Goal: Information Seeking & Learning: Learn about a topic

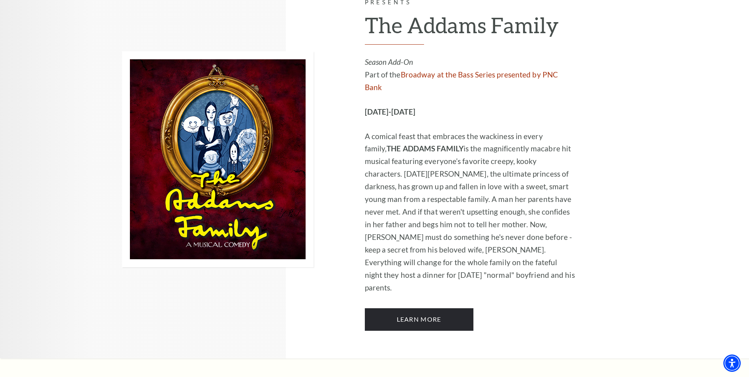
scroll to position [988, 0]
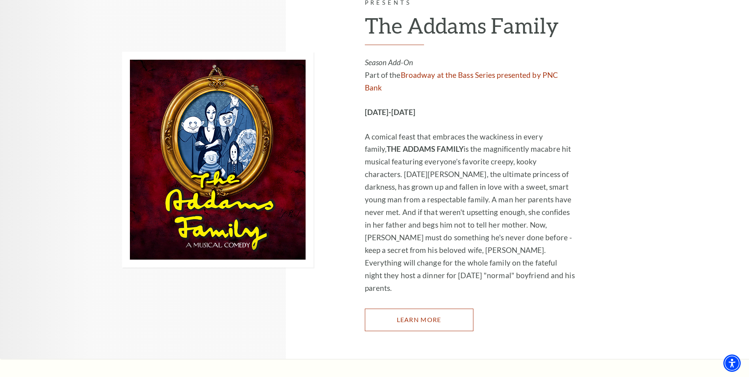
click at [429, 308] on link "Learn More" at bounding box center [419, 319] width 109 height 22
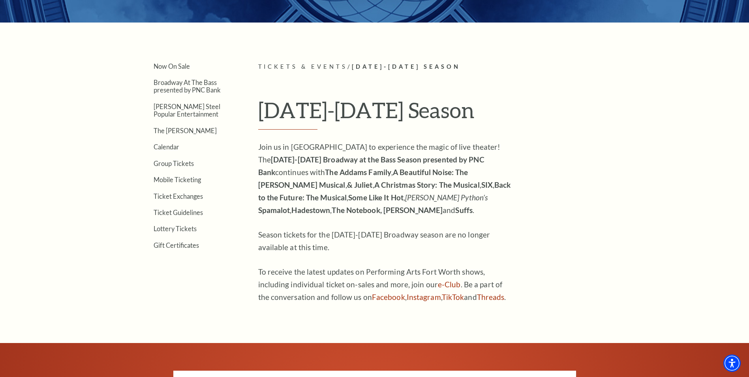
scroll to position [190, 0]
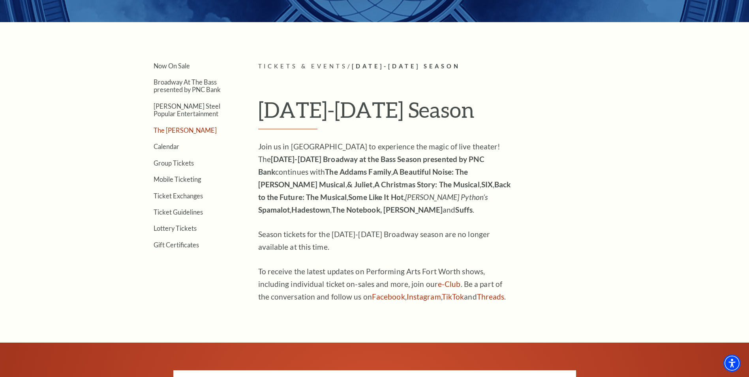
click at [167, 132] on link "The [PERSON_NAME]" at bounding box center [185, 130] width 63 height 8
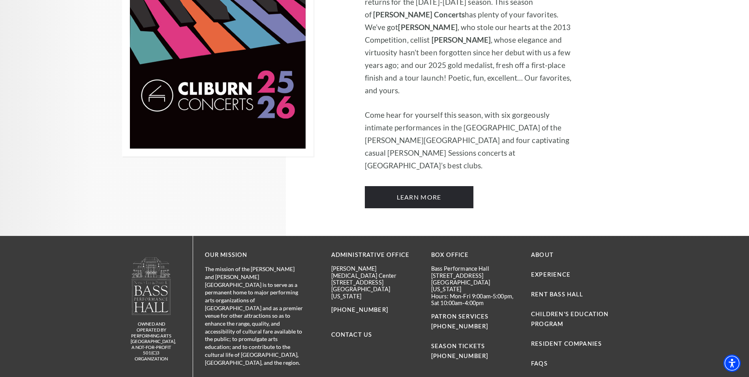
scroll to position [638, 0]
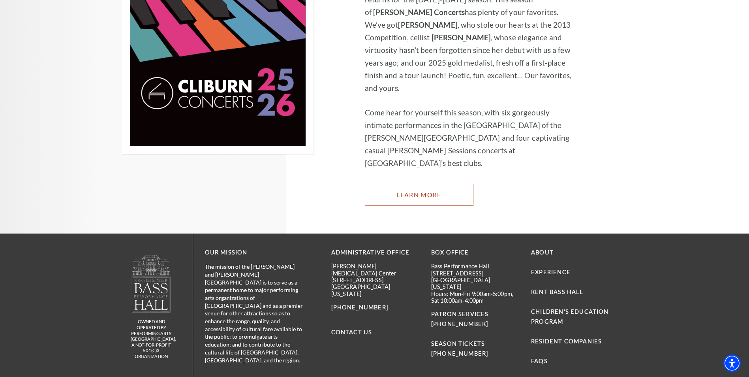
click at [378, 184] on link "Learn More" at bounding box center [419, 195] width 109 height 22
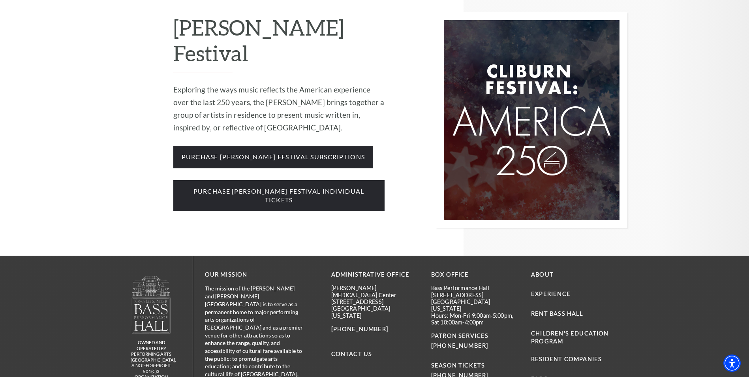
scroll to position [1002, 0]
